Goal: Information Seeking & Learning: Learn about a topic

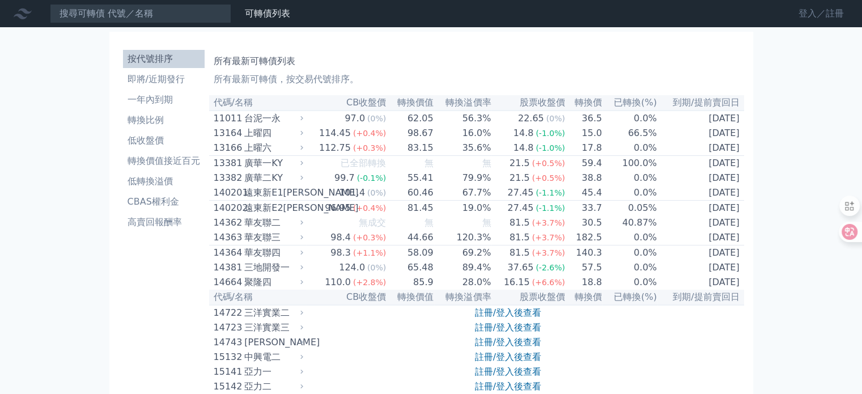
click at [807, 10] on link "登入／註冊" at bounding box center [820, 14] width 63 height 18
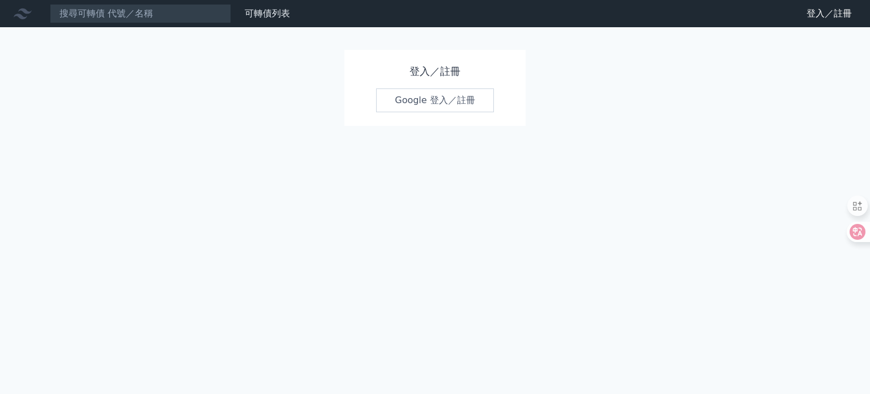
click at [477, 111] on link "Google 登入／註冊" at bounding box center [435, 100] width 118 height 24
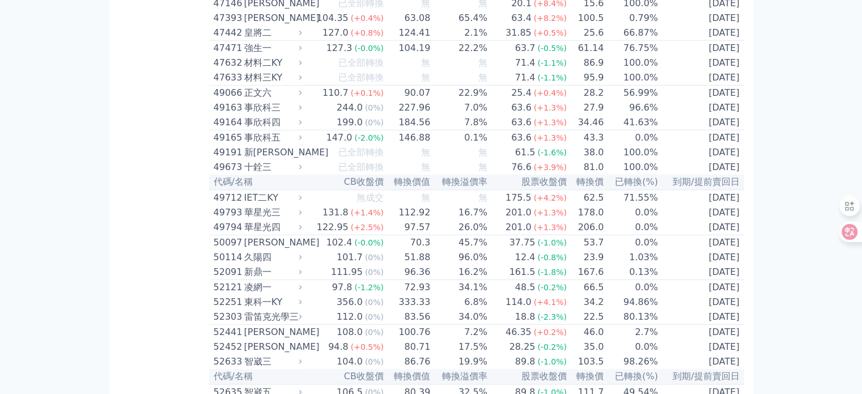
scroll to position [5521, 0]
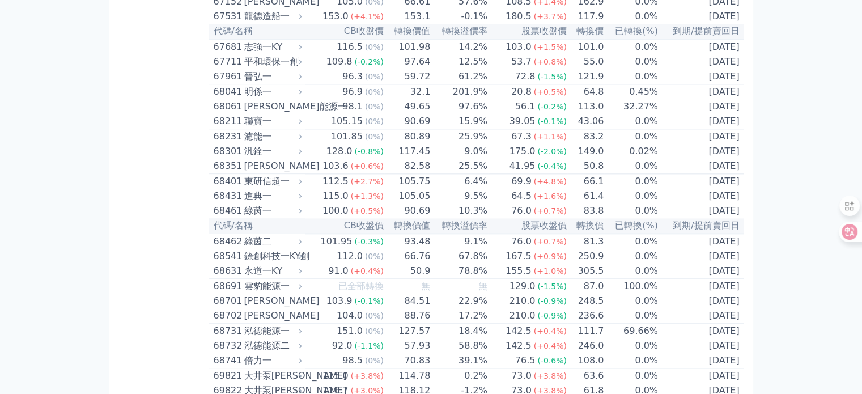
scroll to position [5691, 0]
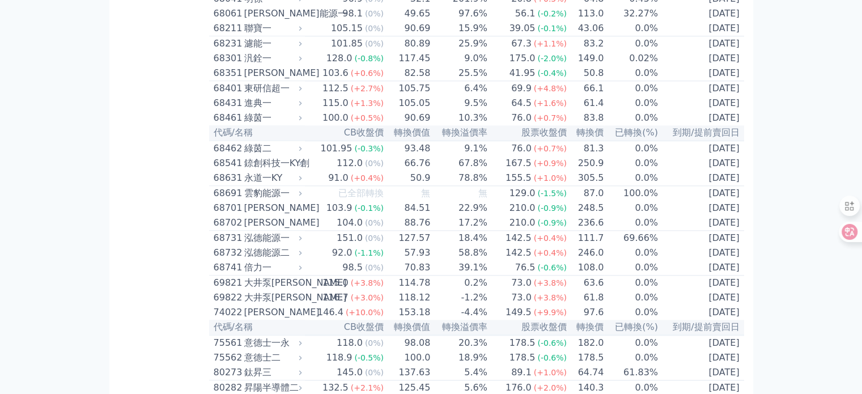
scroll to position [5790, 0]
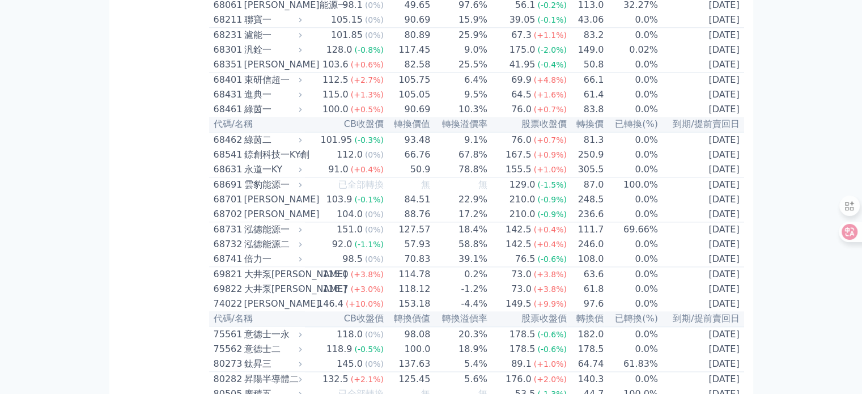
drag, startPoint x: 322, startPoint y: 201, endPoint x: 366, endPoint y: 205, distance: 43.3
copy td "轉換溢價率"
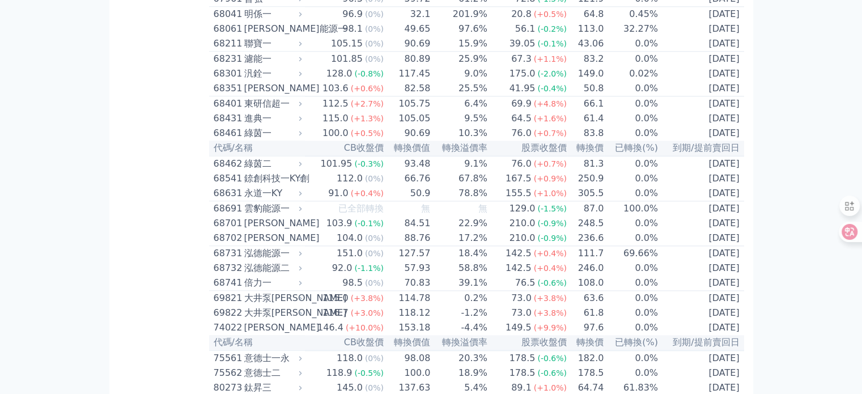
scroll to position [5733, 0]
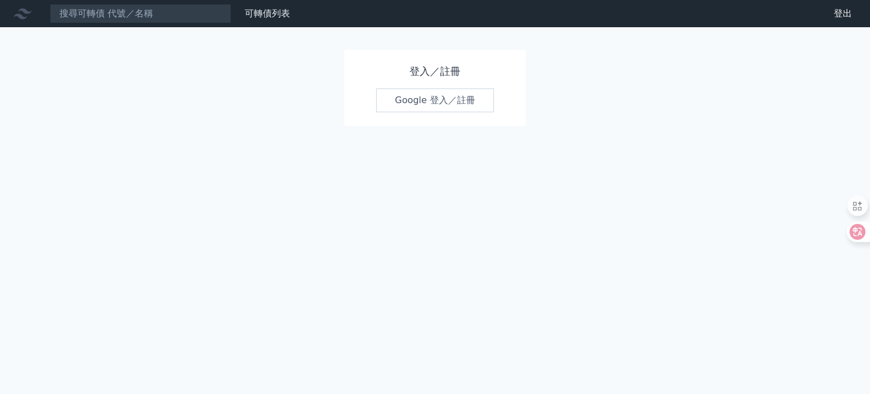
click at [458, 106] on link "Google 登入／註冊" at bounding box center [435, 100] width 118 height 24
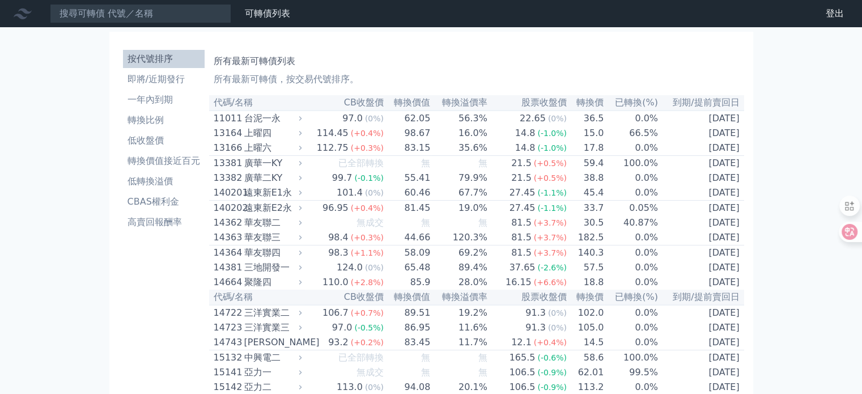
click at [476, 103] on th "轉換溢價率" at bounding box center [459, 102] width 57 height 15
click at [598, 100] on th "轉換價" at bounding box center [585, 102] width 37 height 15
click at [549, 101] on th "股票收盤價" at bounding box center [527, 102] width 79 height 15
click at [604, 98] on th "已轉換(%)" at bounding box center [631, 102] width 54 height 15
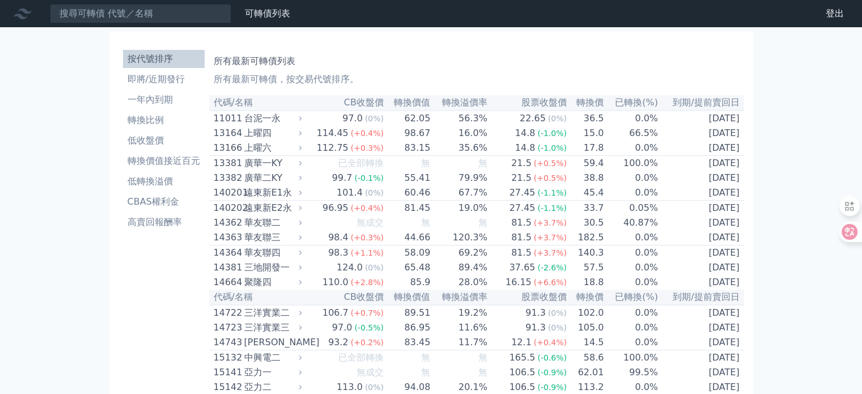
drag, startPoint x: 596, startPoint y: 99, endPoint x: 517, endPoint y: 83, distance: 81.0
click at [517, 83] on p "所有最新可轉債，按交易代號排序。" at bounding box center [477, 80] width 526 height 14
click at [148, 95] on li "一年內到期" at bounding box center [164, 100] width 82 height 14
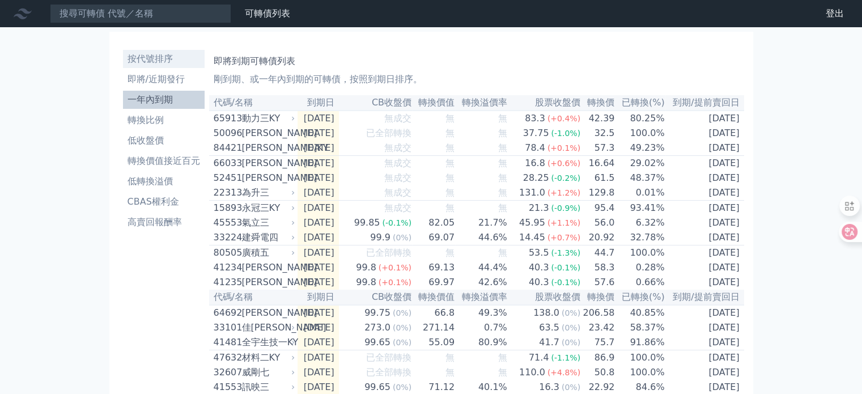
click at [167, 58] on li "按代號排序" at bounding box center [164, 59] width 82 height 14
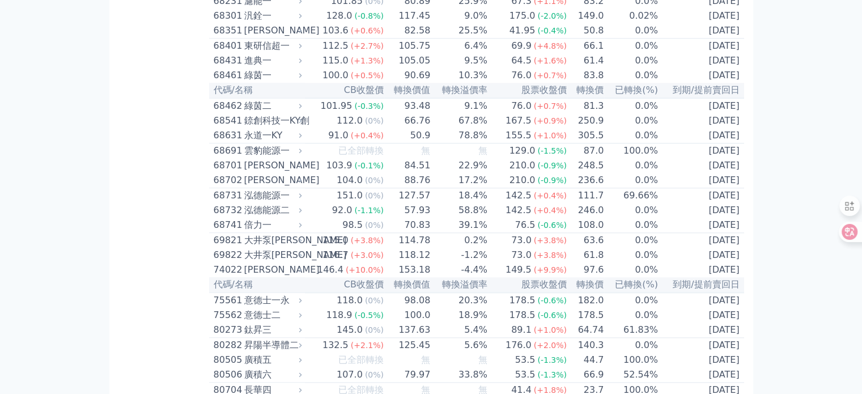
scroll to position [5521, 0]
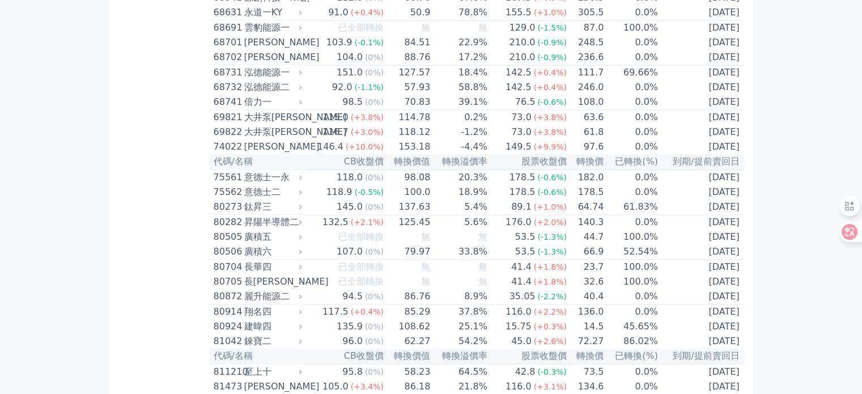
scroll to position [5918, 0]
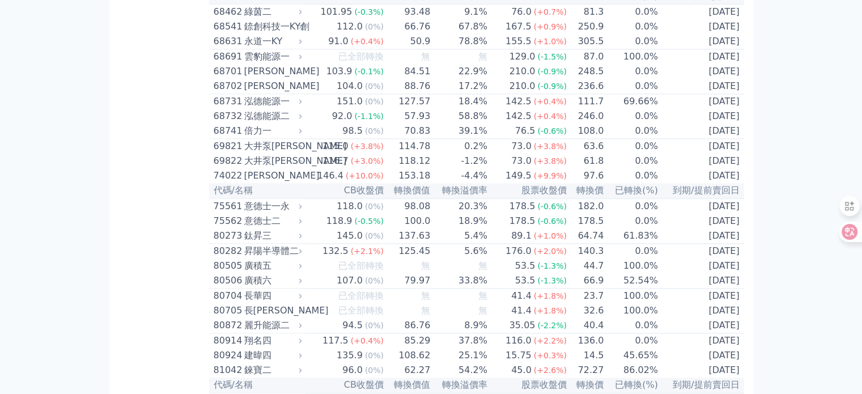
drag, startPoint x: 636, startPoint y: 159, endPoint x: 575, endPoint y: 188, distance: 67.4
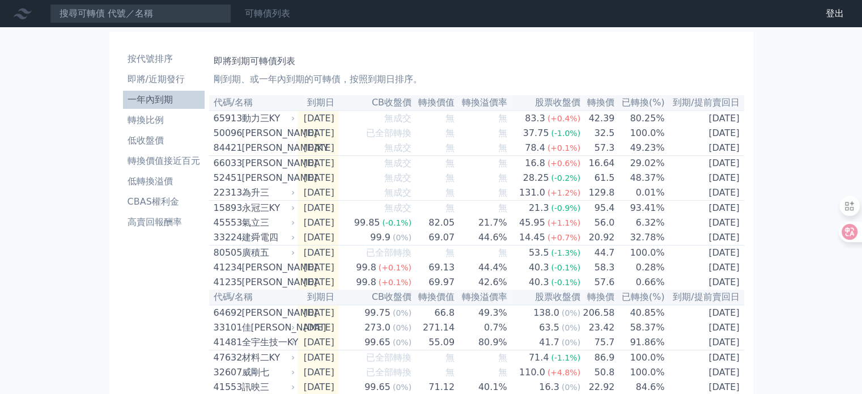
click at [274, 19] on link "可轉債列表" at bounding box center [267, 13] width 45 height 11
